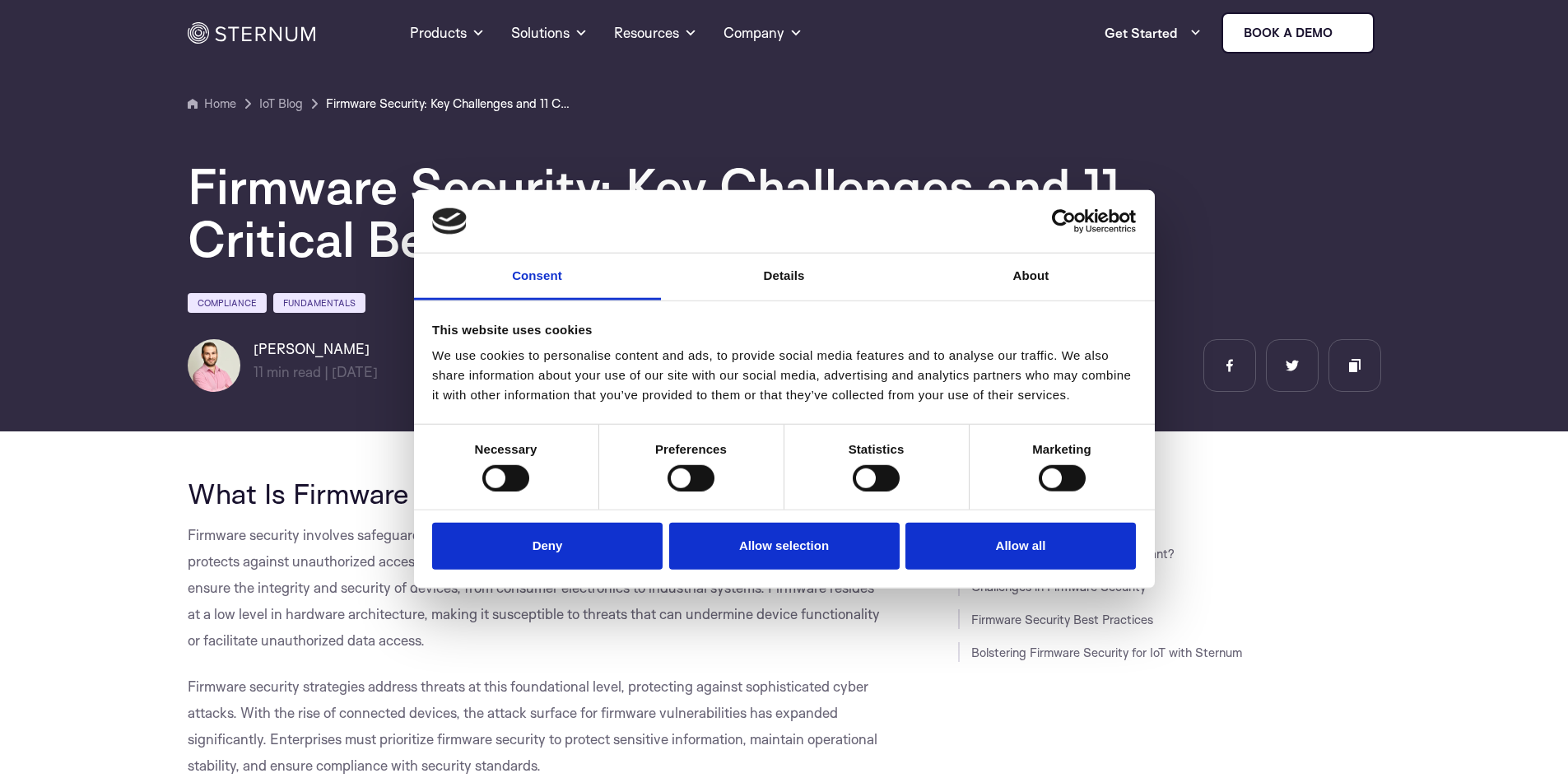
click at [921, 475] on div "Statistics" at bounding box center [877, 466] width 185 height 84
click at [820, 478] on div "Statistics" at bounding box center [877, 466] width 185 height 84
drag, startPoint x: 509, startPoint y: 479, endPoint x: 950, endPoint y: 128, distance: 563.6
click at [508, 479] on div at bounding box center [505, 478] width 46 height 27
click at [475, 556] on button "Deny" at bounding box center [547, 545] width 230 height 46
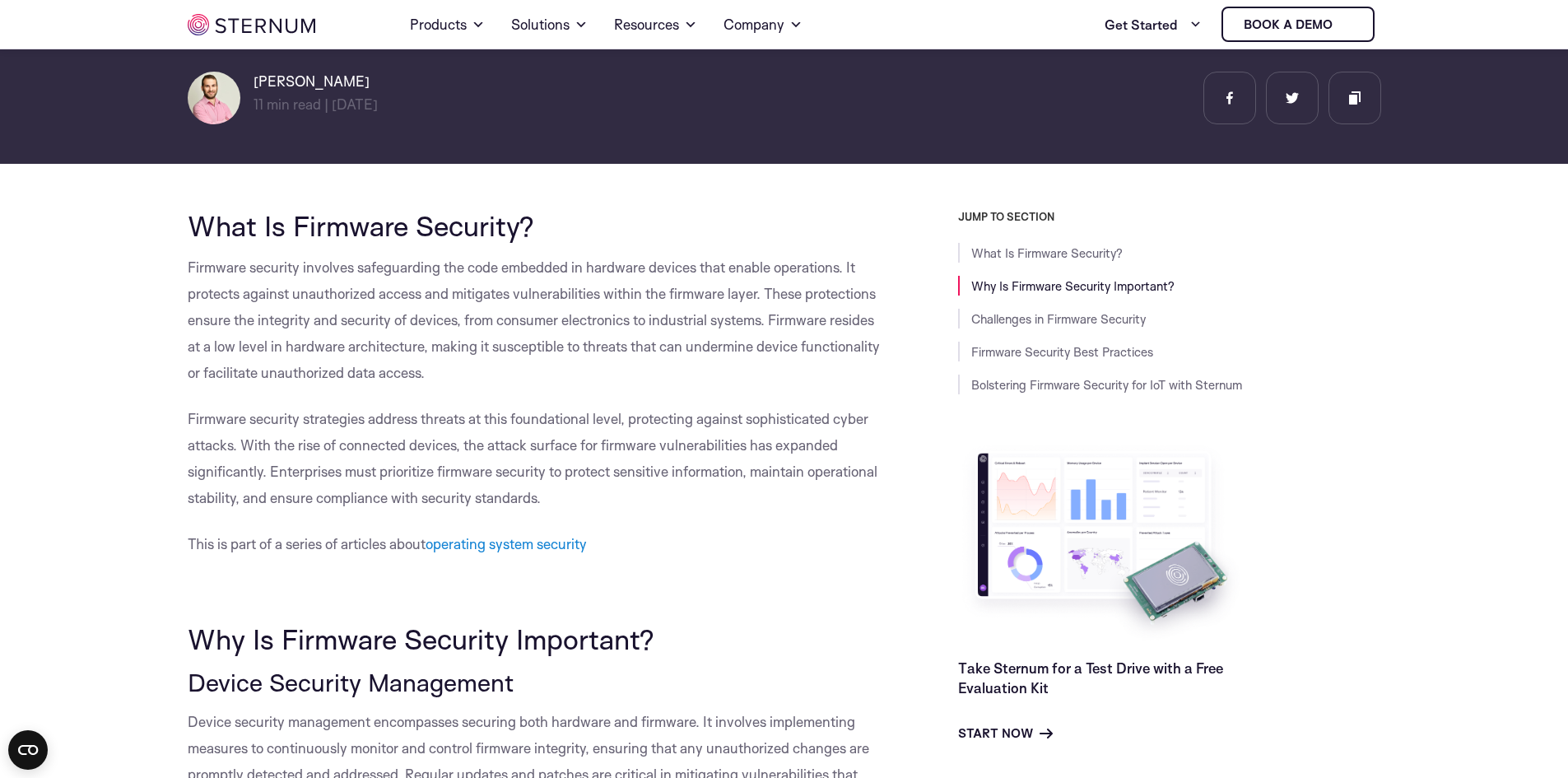
scroll to position [317, 0]
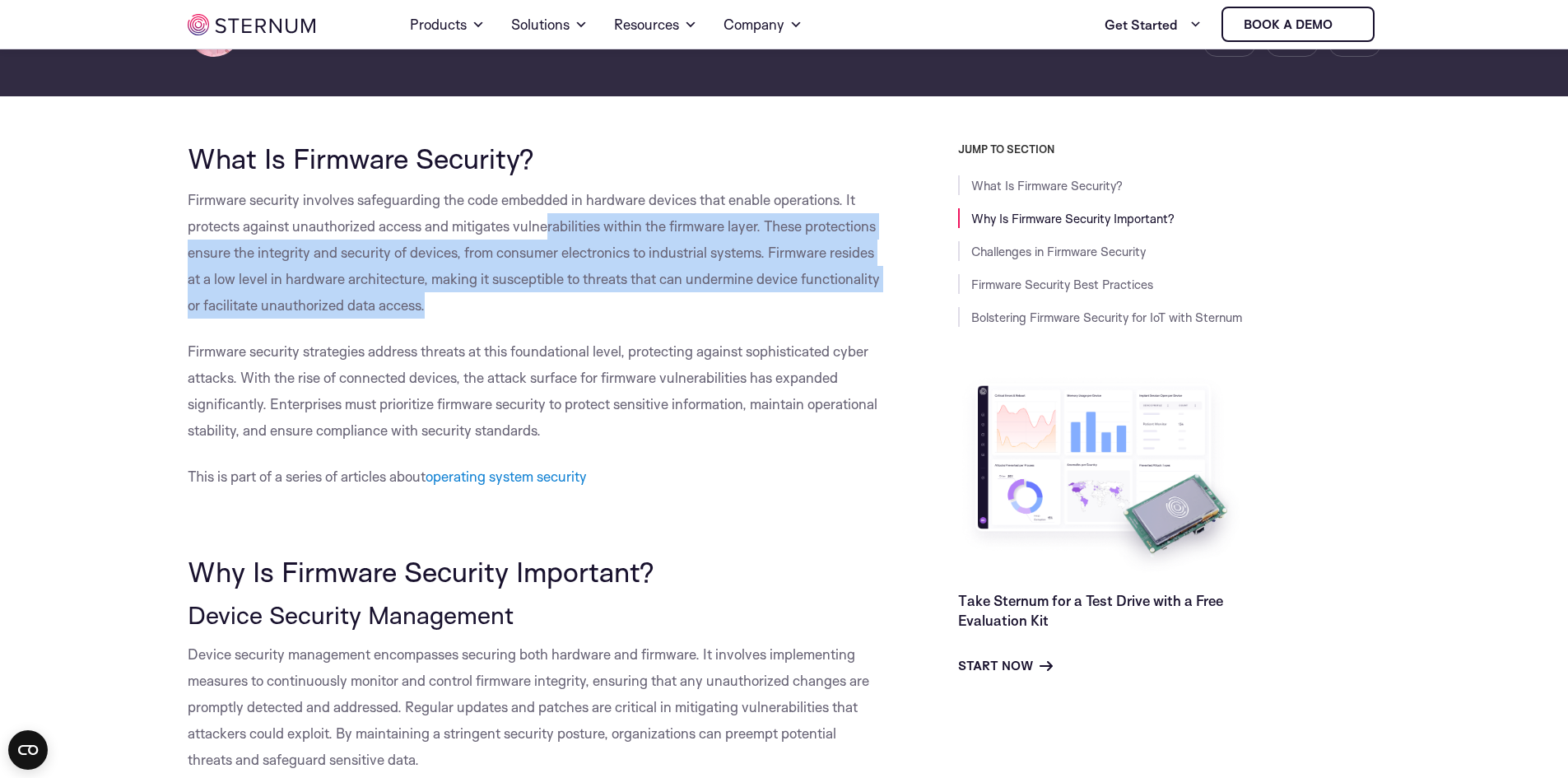
drag, startPoint x: 548, startPoint y: 223, endPoint x: 570, endPoint y: 317, distance: 96.5
click at [570, 317] on p "Firmware security involves safeguarding the code embedded in hardware devices t…" at bounding box center [536, 252] width 697 height 132
click at [578, 272] on span "Firmware security involves safeguarding the code embedded in hardware devices t…" at bounding box center [534, 251] width 692 height 122
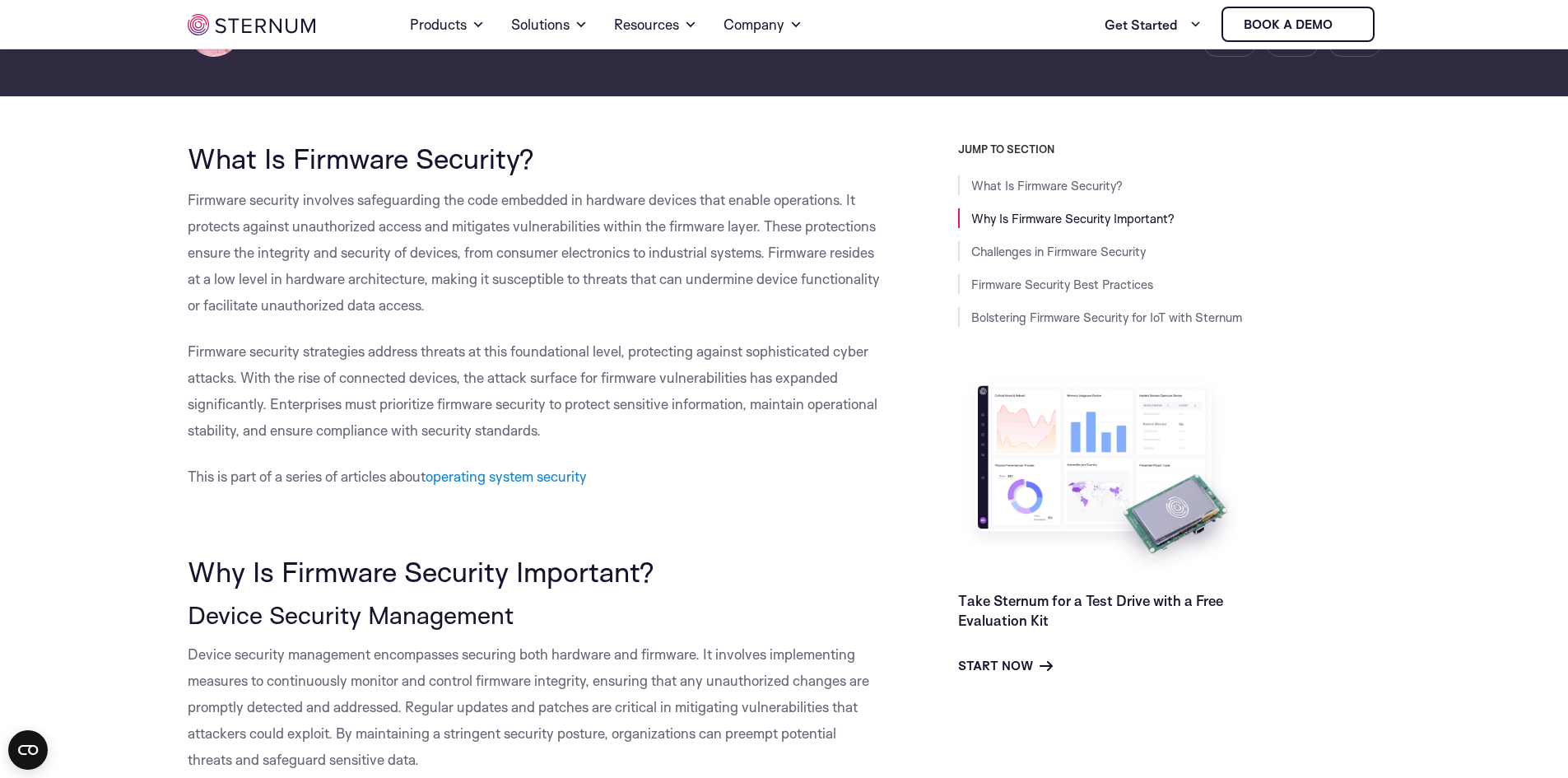
click at [578, 272] on span "Firmware security involves safeguarding the code embedded in hardware devices t…" at bounding box center [534, 251] width 692 height 122
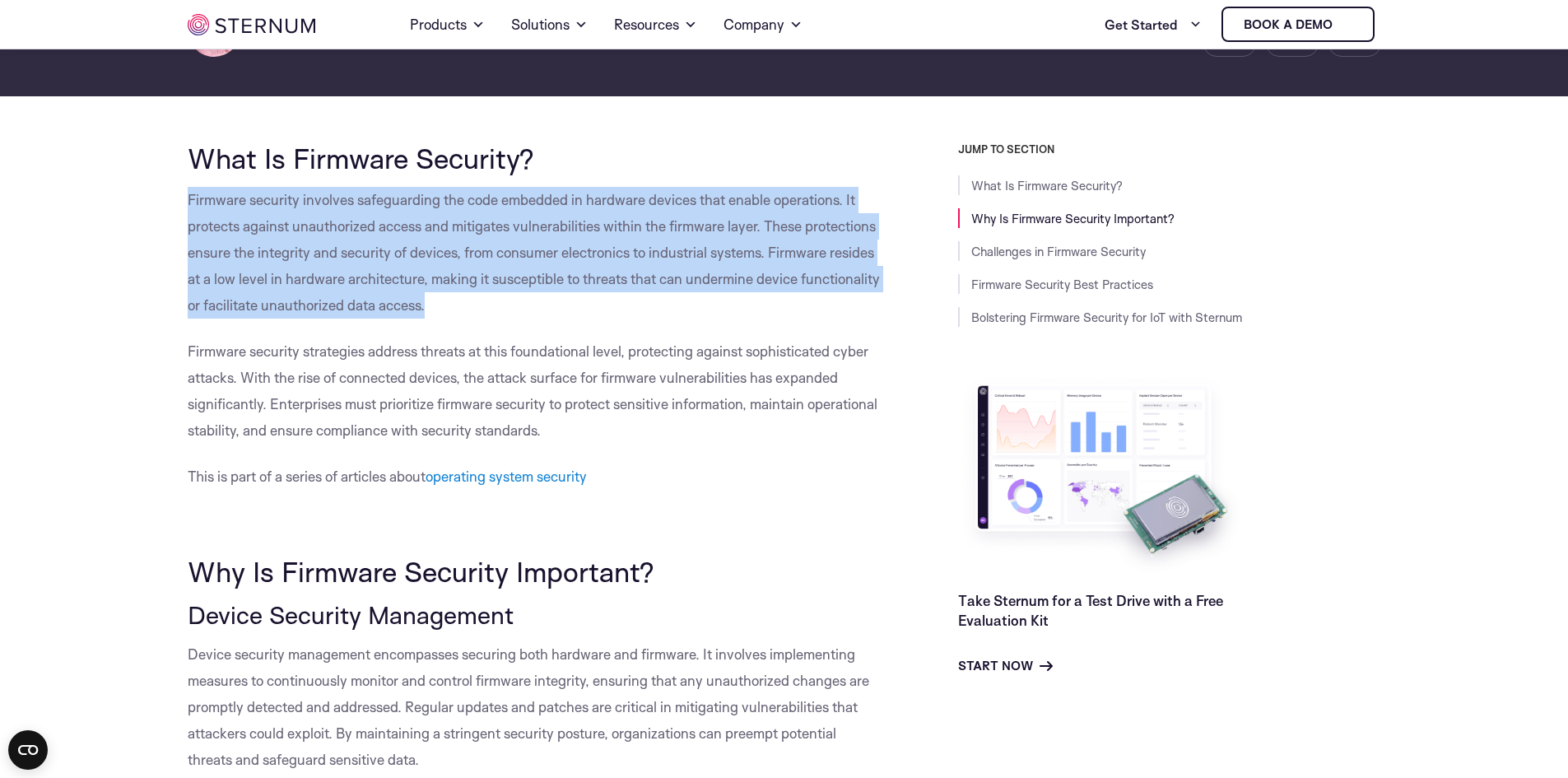
click at [578, 272] on span "Firmware security involves safeguarding the code embedded in hardware devices t…" at bounding box center [534, 251] width 692 height 122
click at [582, 252] on span "Firmware security involves safeguarding the code embedded in hardware devices t…" at bounding box center [534, 251] width 692 height 122
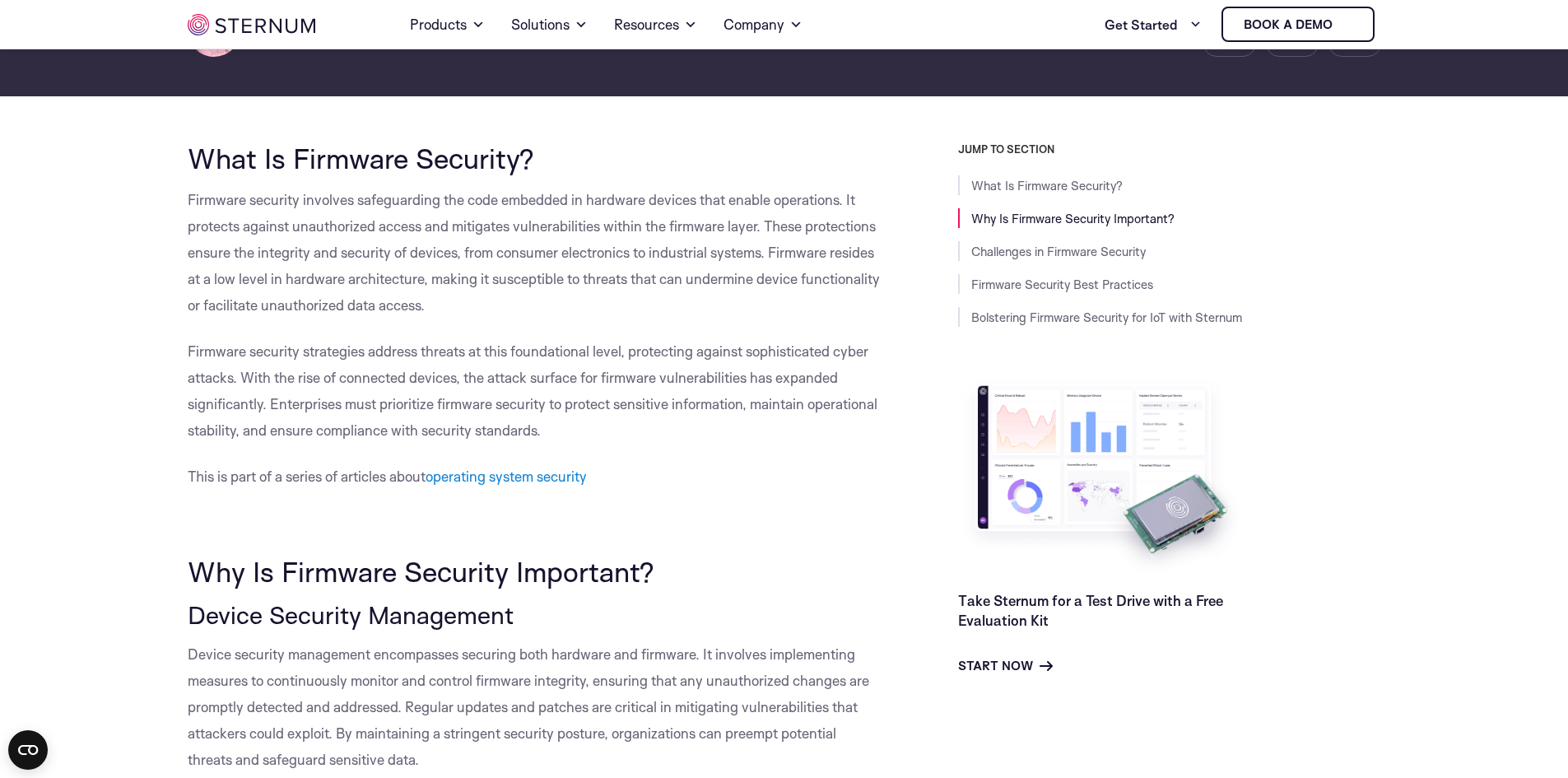
click at [582, 252] on span "Firmware security involves safeguarding the code embedded in hardware devices t…" at bounding box center [534, 251] width 692 height 122
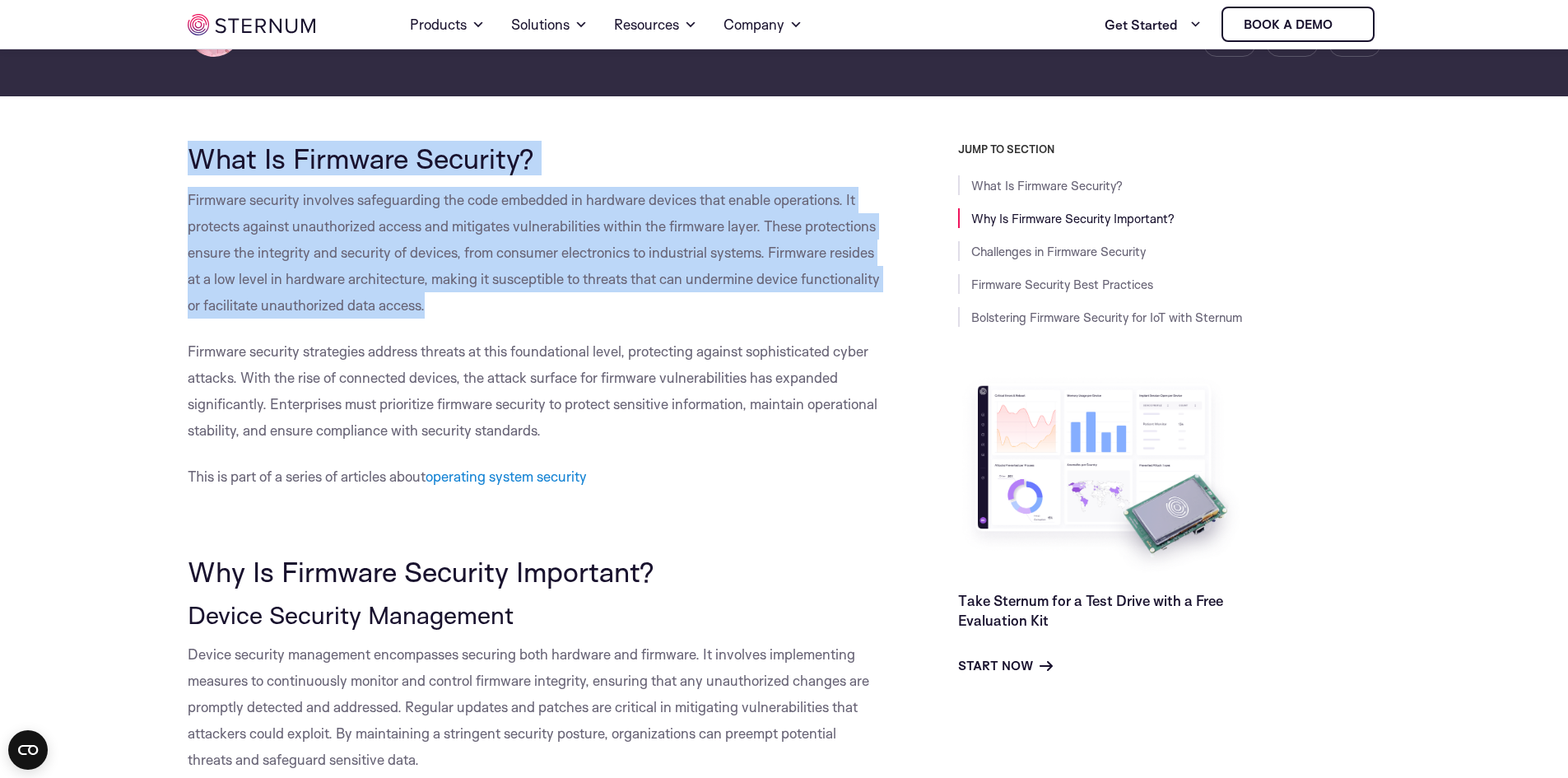
drag, startPoint x: 250, startPoint y: 184, endPoint x: 465, endPoint y: 309, distance: 248.7
click at [631, 143] on h2 "What Is Firmware Security?" at bounding box center [536, 157] width 697 height 31
click at [629, 188] on p "Firmware security involves safeguarding the code embedded in hardware devices t…" at bounding box center [536, 252] width 697 height 132
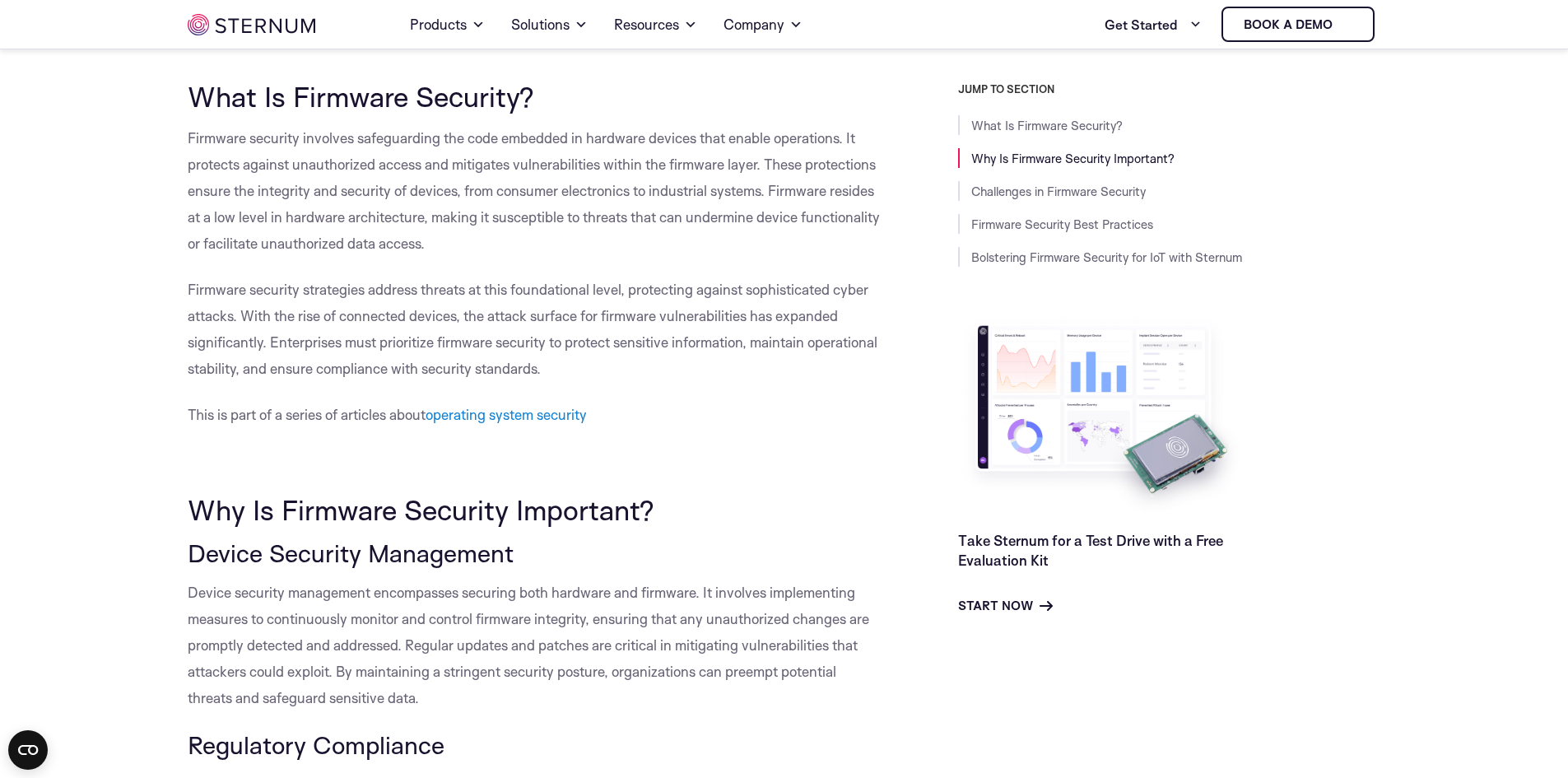
scroll to position [482, 0]
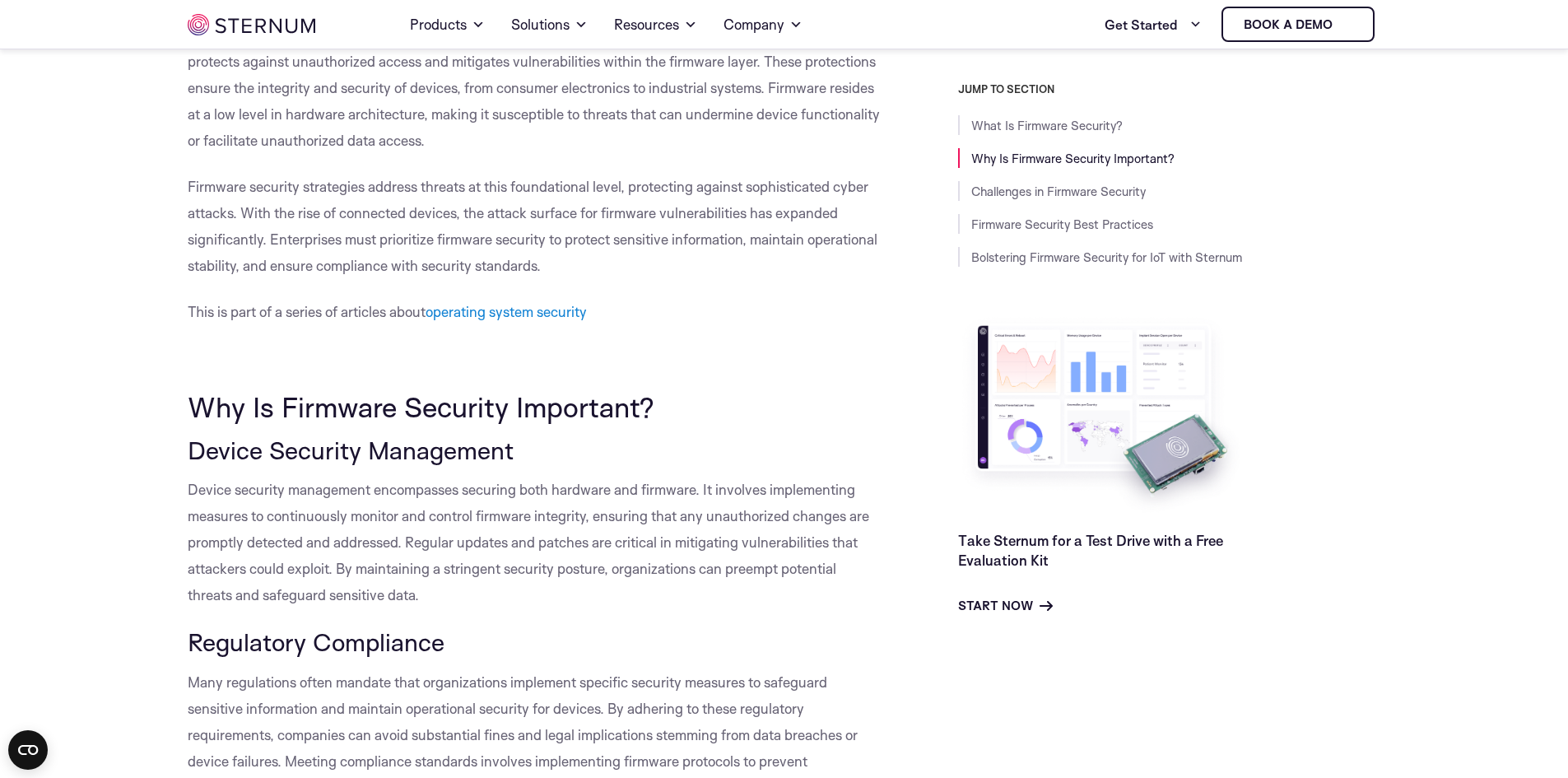
click at [629, 190] on span "Firmware security strategies address threats at this foundational level, protec…" at bounding box center [533, 226] width 690 height 97
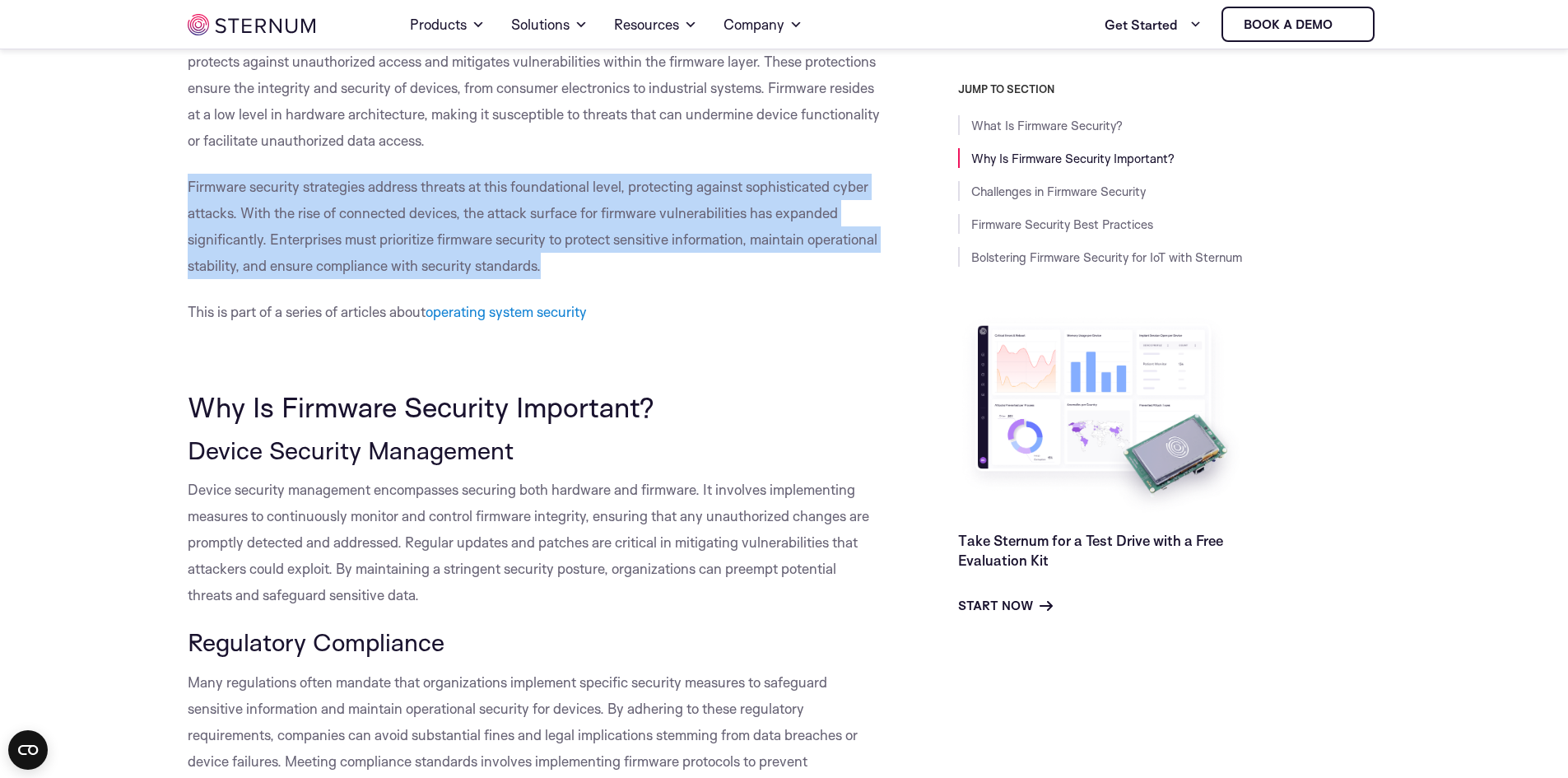
click at [629, 190] on span "Firmware security strategies address threats at this foundational level, protec…" at bounding box center [533, 226] width 690 height 97
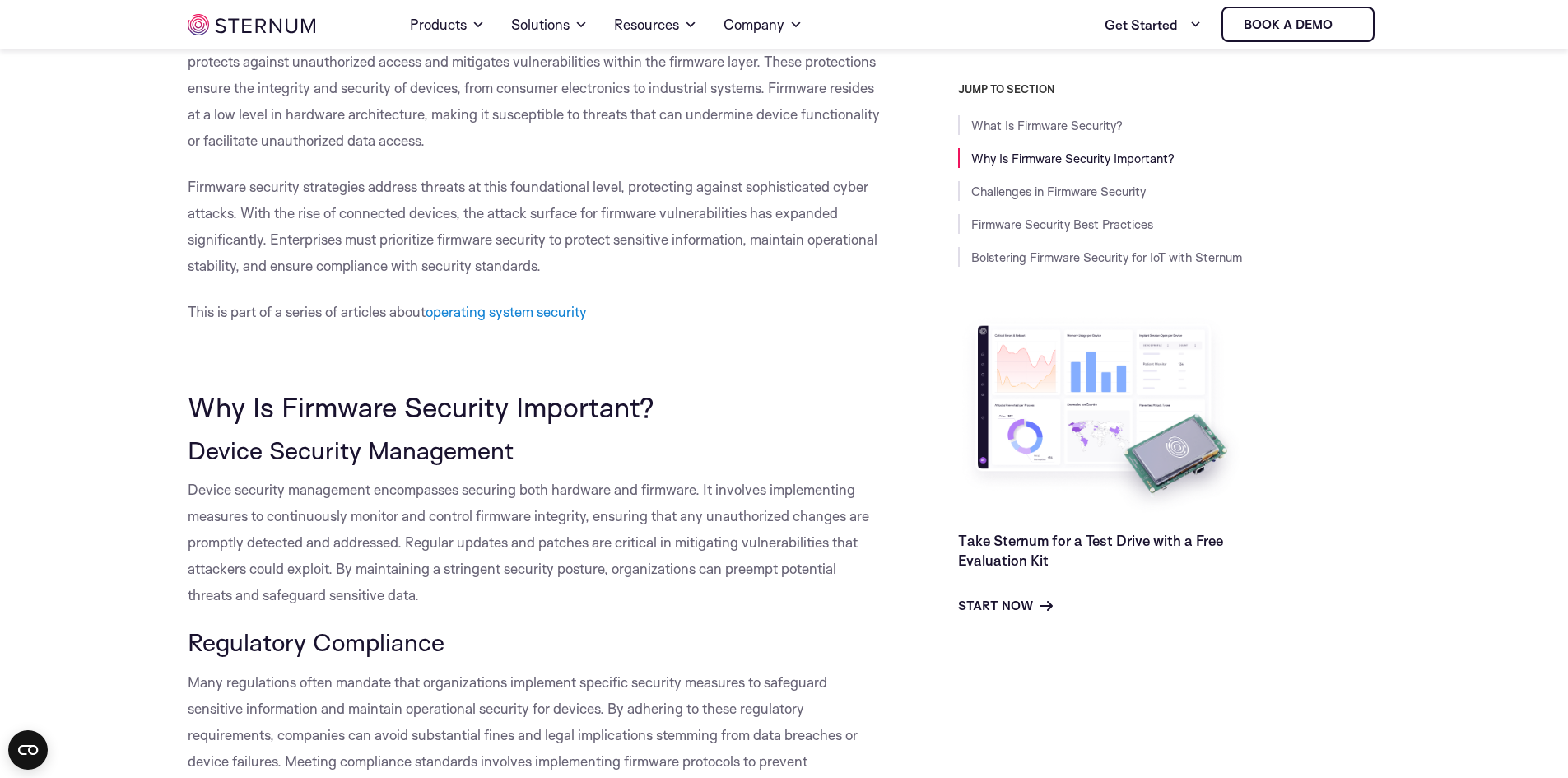
click at [672, 144] on p "Firmware security involves safeguarding the code embedded in hardware devices t…" at bounding box center [536, 87] width 697 height 132
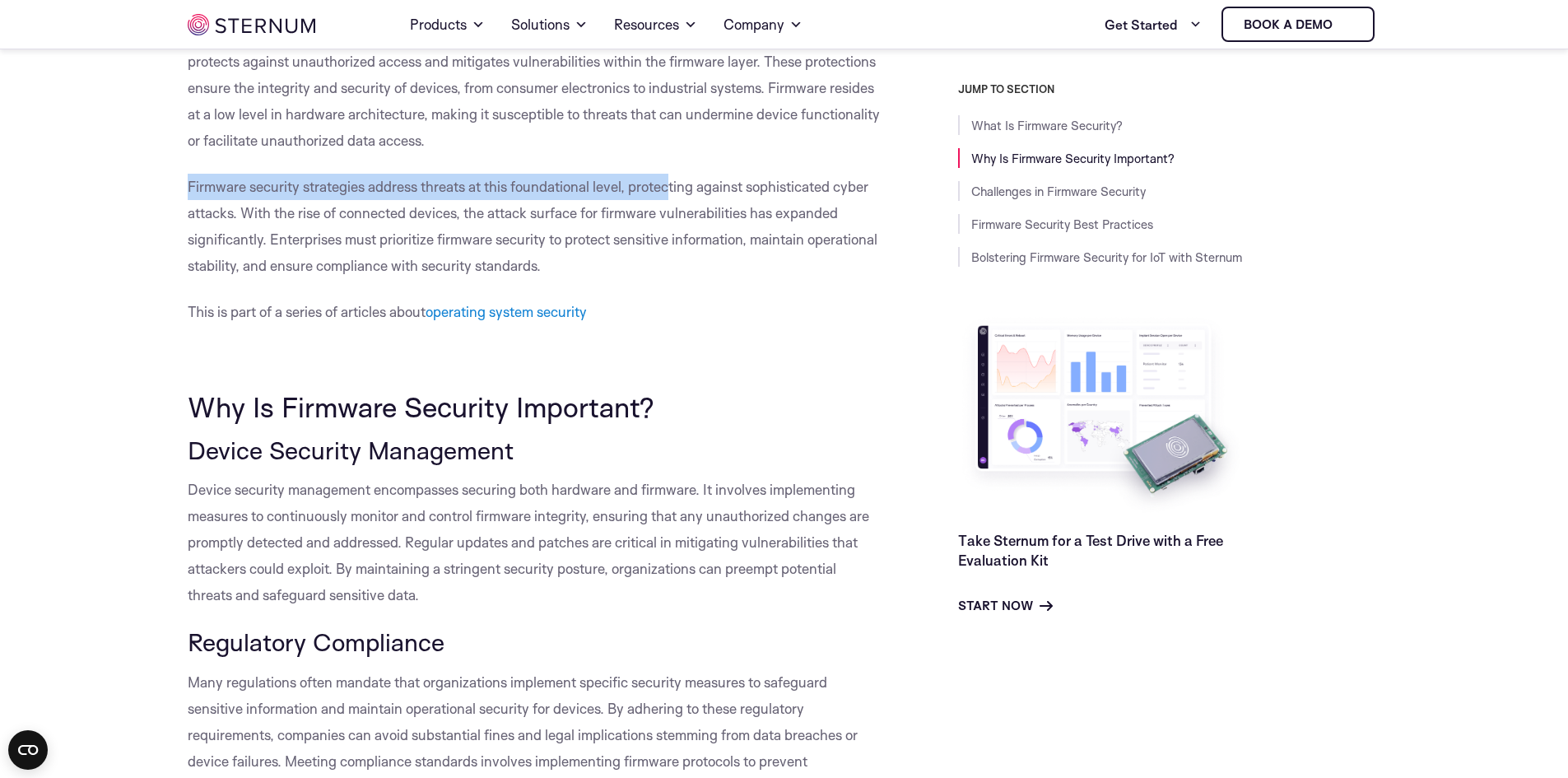
drag, startPoint x: 672, startPoint y: 144, endPoint x: 669, endPoint y: 164, distance: 20.2
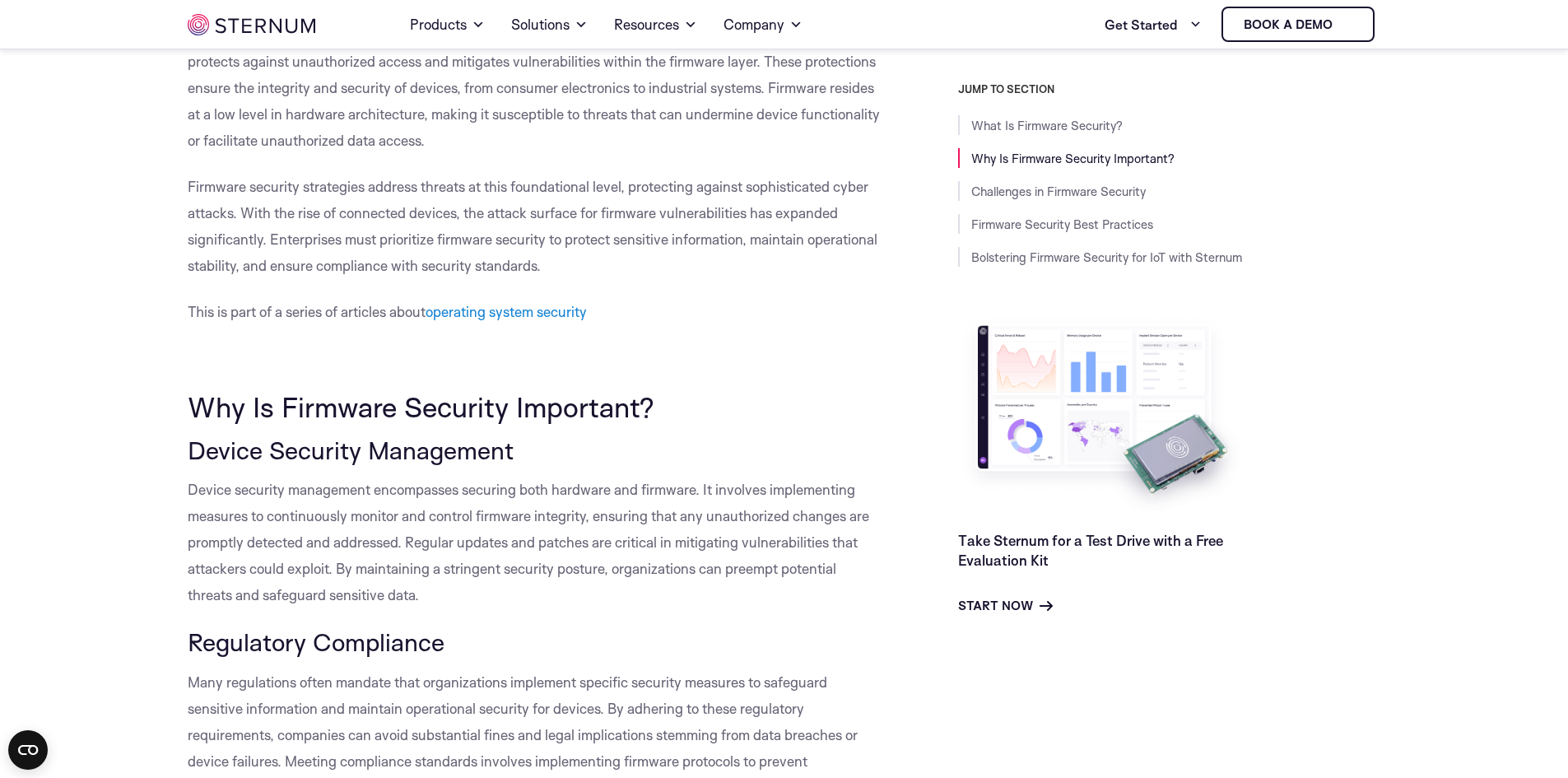
click at [624, 316] on p "This is part of a series of articles about operating system security" at bounding box center [536, 312] width 697 height 27
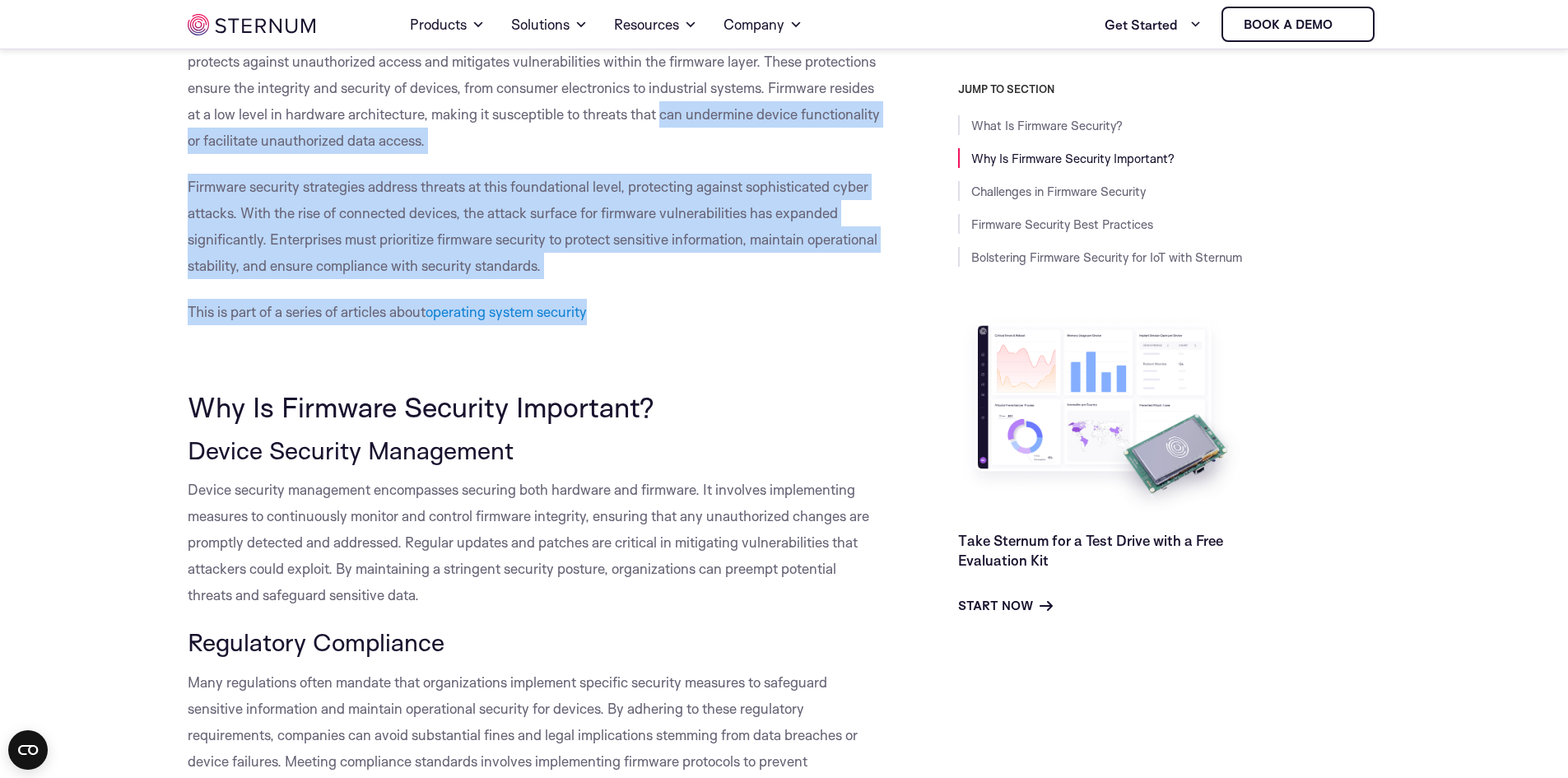
drag, startPoint x: 622, startPoint y: 276, endPoint x: 663, endPoint y: 128, distance: 153.6
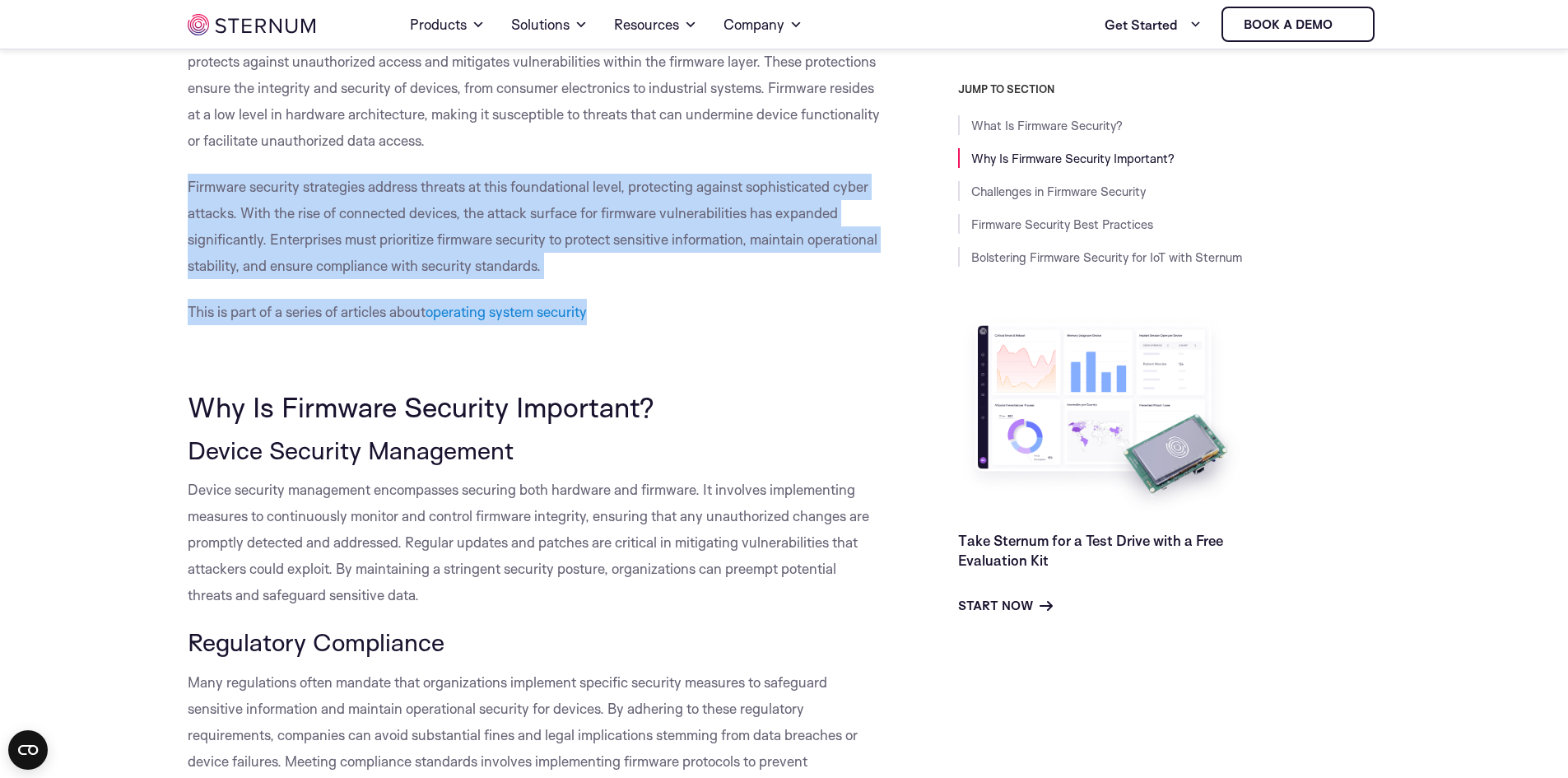
drag, startPoint x: 647, startPoint y: 140, endPoint x: 647, endPoint y: 308, distance: 168.0
click at [609, 200] on p "Firmware security strategies address threats at this foundational level, protec…" at bounding box center [536, 226] width 697 height 105
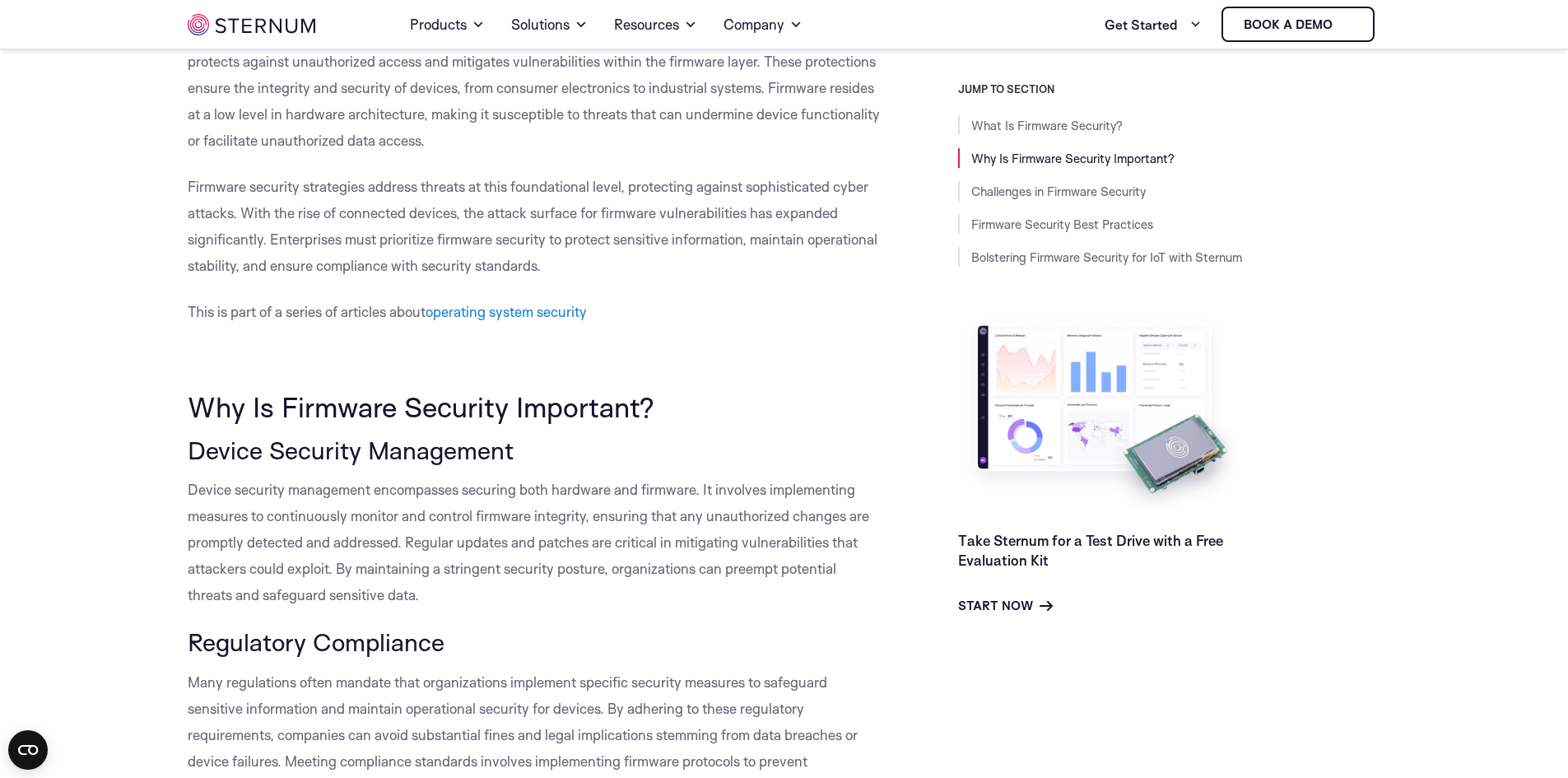
click at [601, 201] on p "Firmware security strategies address threats at this foundational level, protec…" at bounding box center [536, 226] width 697 height 105
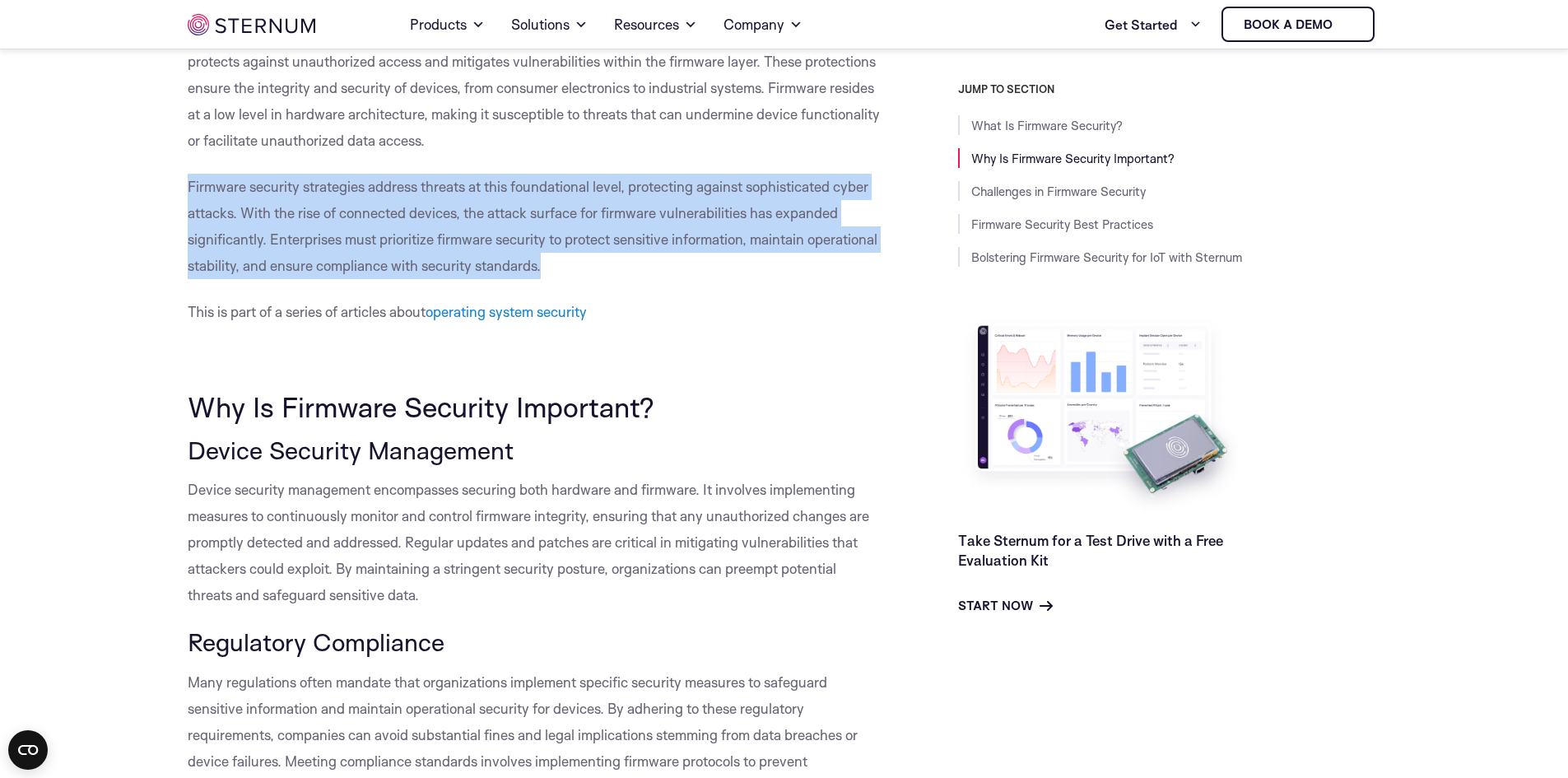
click at [601, 201] on p "Firmware security strategies address threats at this foundational level, protec…" at bounding box center [536, 226] width 697 height 105
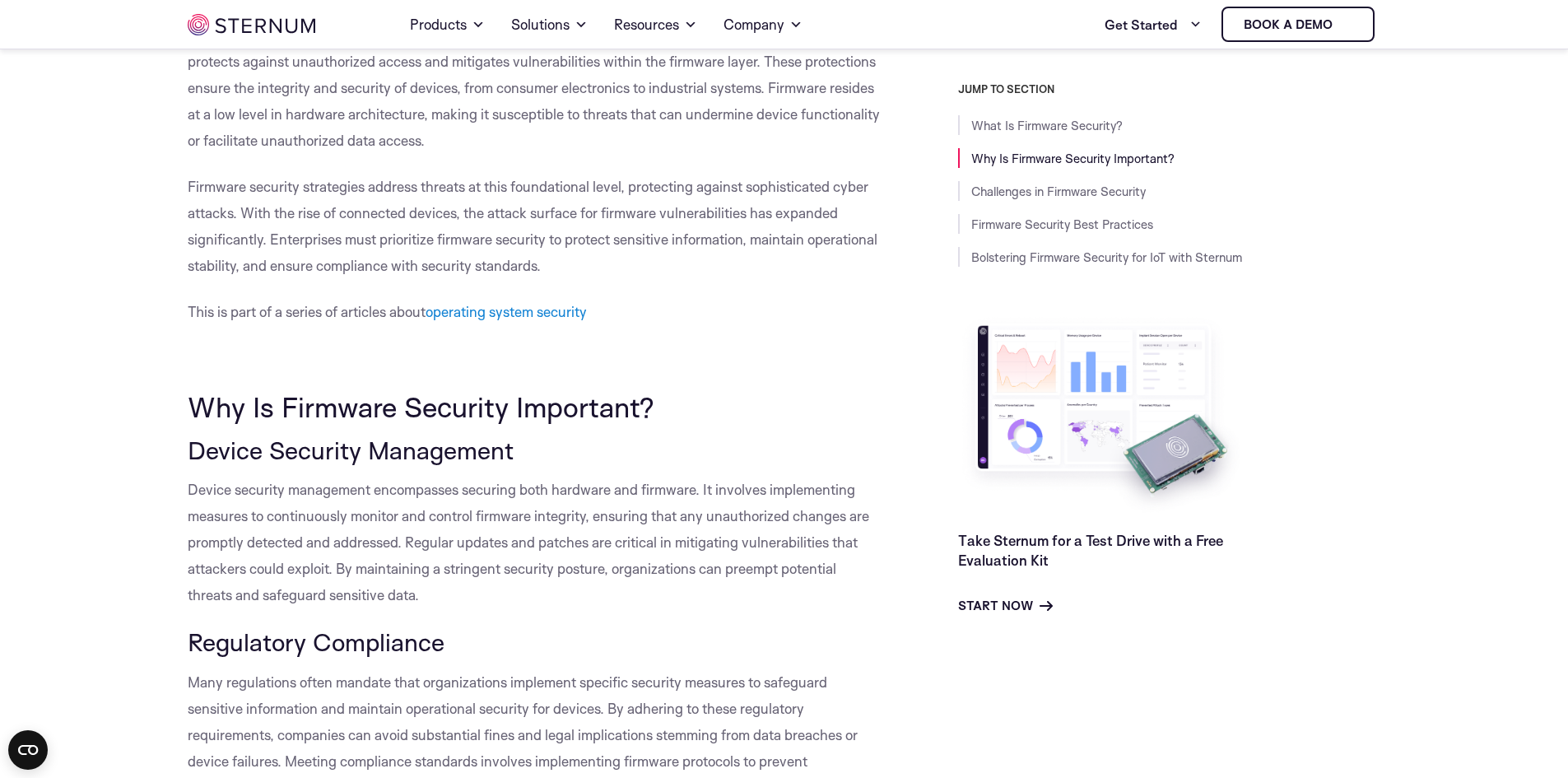
drag, startPoint x: 641, startPoint y: 304, endPoint x: 641, endPoint y: 295, distance: 9.0
click at [641, 305] on p "This is part of a series of articles about operating system security" at bounding box center [536, 312] width 697 height 27
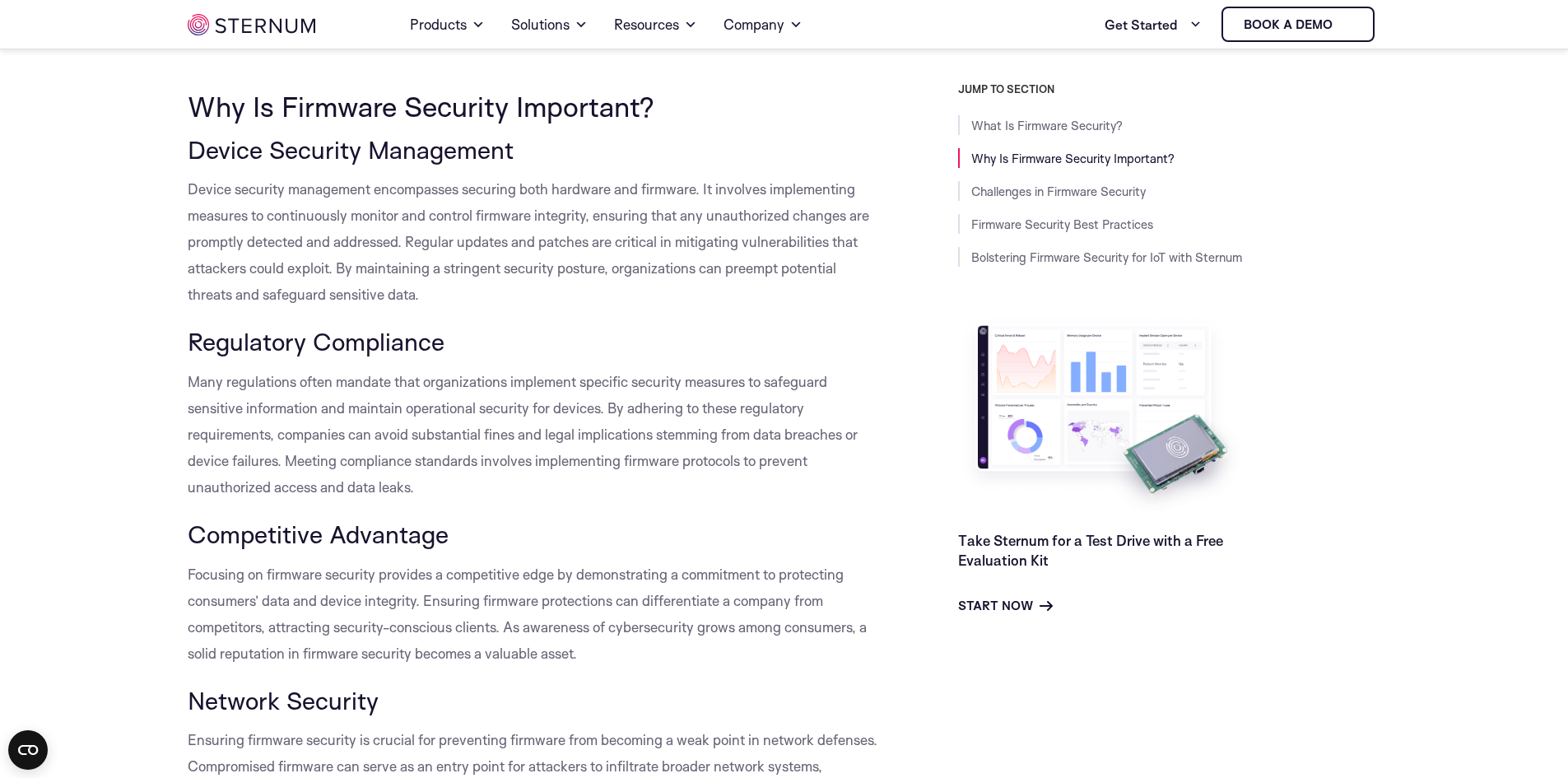
scroll to position [811, 0]
